Goal: Task Accomplishment & Management: Complete application form

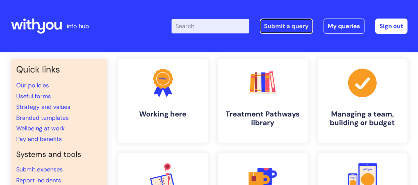
click at [289, 26] on link "Submit a query" at bounding box center [286, 26] width 53 height 15
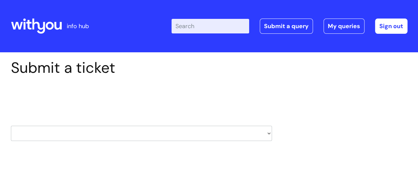
click at [225, 138] on select "HR / People IT and Support Clinical Drug Alerts Finance Accounts Data Support T…" at bounding box center [141, 133] width 261 height 15
select select "it_and_support"
click at [11, 126] on select "HR / People IT and Support Clinical Drug Alerts Finance Accounts Data Support T…" at bounding box center [141, 133] width 261 height 15
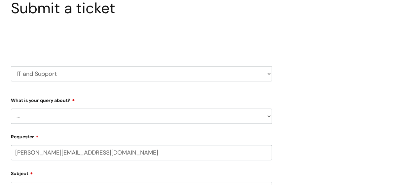
scroll to position [66, 0]
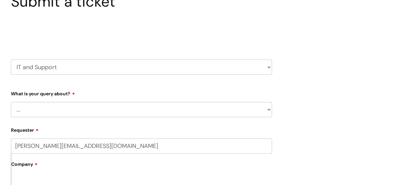
click at [132, 113] on select "... Mobile Phone Reset & MFA Accounts, Starters and Leavers IT Hardware issue I…" at bounding box center [141, 109] width 261 height 15
select select "IT Hardware issue"
click at [11, 102] on select "... Mobile Phone Reset & MFA Accounts, Starters and Leavers IT Hardware issue I…" at bounding box center [141, 109] width 261 height 15
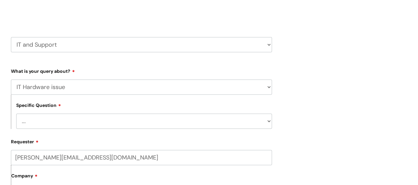
scroll to position [99, 0]
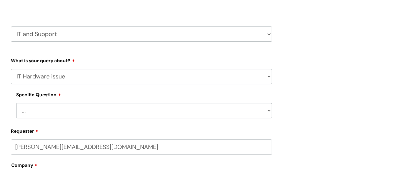
click at [269, 110] on select "... I need a new or replacement ... I’m waiting for new or replacement hardware…" at bounding box center [144, 110] width 256 height 15
select select "I need to return IT equipment"
click at [16, 103] on select "... I need a new or replacement ... I’m waiting for new or replacement hardware…" at bounding box center [144, 110] width 256 height 15
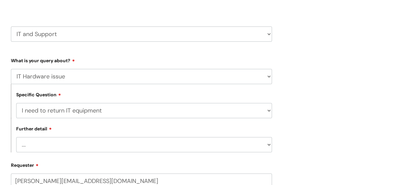
scroll to position [132, 0]
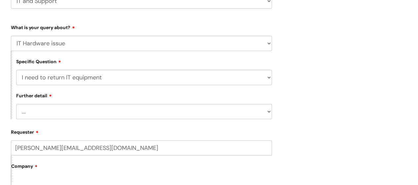
click at [112, 111] on select "... I’ve got a leaver’s laptop or mobile to return I’ve got spare IT equipment …" at bounding box center [144, 111] width 256 height 15
select select "I’ve got a leaver’s laptop or mobile to return"
click at [16, 104] on select "... I’ve got a leaver’s laptop or mobile to return I’ve got spare IT equipment …" at bounding box center [144, 111] width 256 height 15
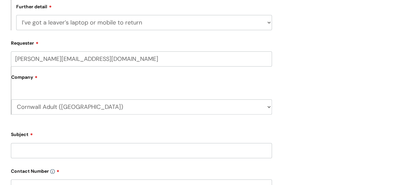
scroll to position [231, 0]
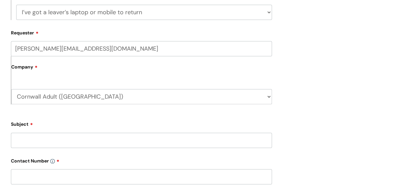
click at [148, 140] on input "Subject" at bounding box center [141, 140] width 261 height 15
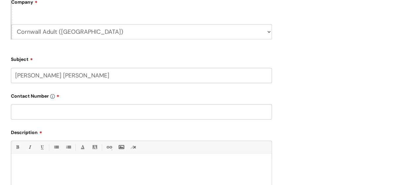
scroll to position [297, 0]
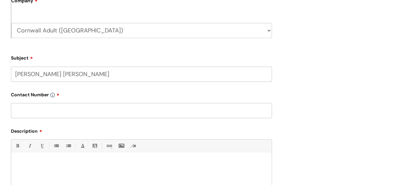
type input "[PERSON_NAME] [PERSON_NAME]"
click at [100, 116] on input "text" at bounding box center [141, 110] width 261 height 15
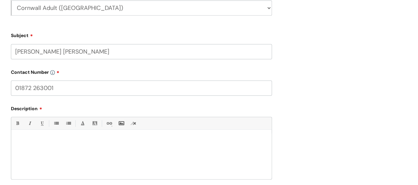
scroll to position [331, 0]
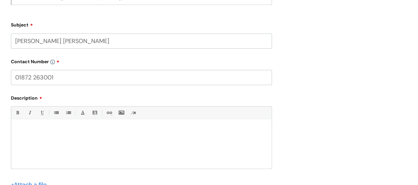
type input "01872 263001"
click at [96, 135] on div at bounding box center [141, 146] width 260 height 46
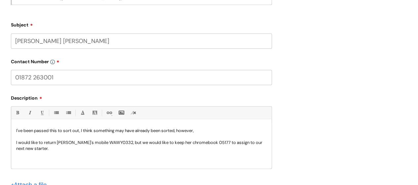
scroll to position [397, 0]
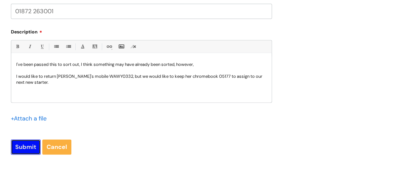
click at [21, 150] on input "Submit" at bounding box center [26, 146] width 30 height 15
type input "Please Wait..."
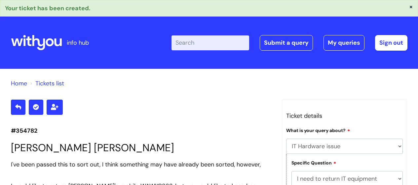
select select "IT Hardware issue"
select select "I need to return IT equipment"
select select "I’ve got a leaver’s laptop or mobile to return"
